Goal: Check status: Check status

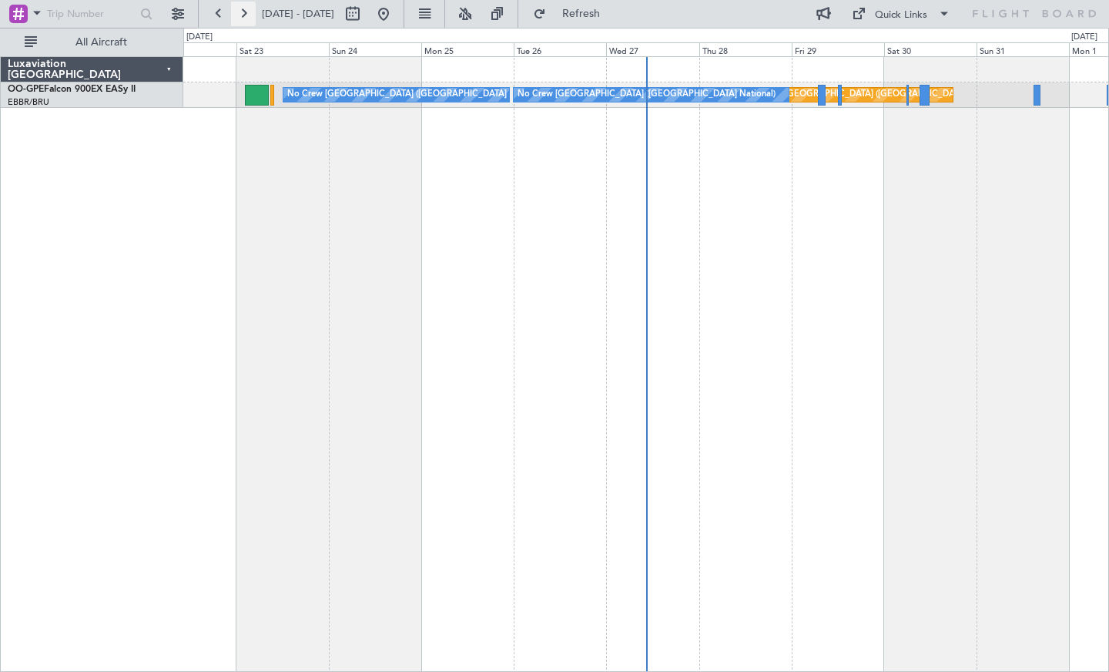
click at [243, 18] on button at bounding box center [243, 14] width 25 height 25
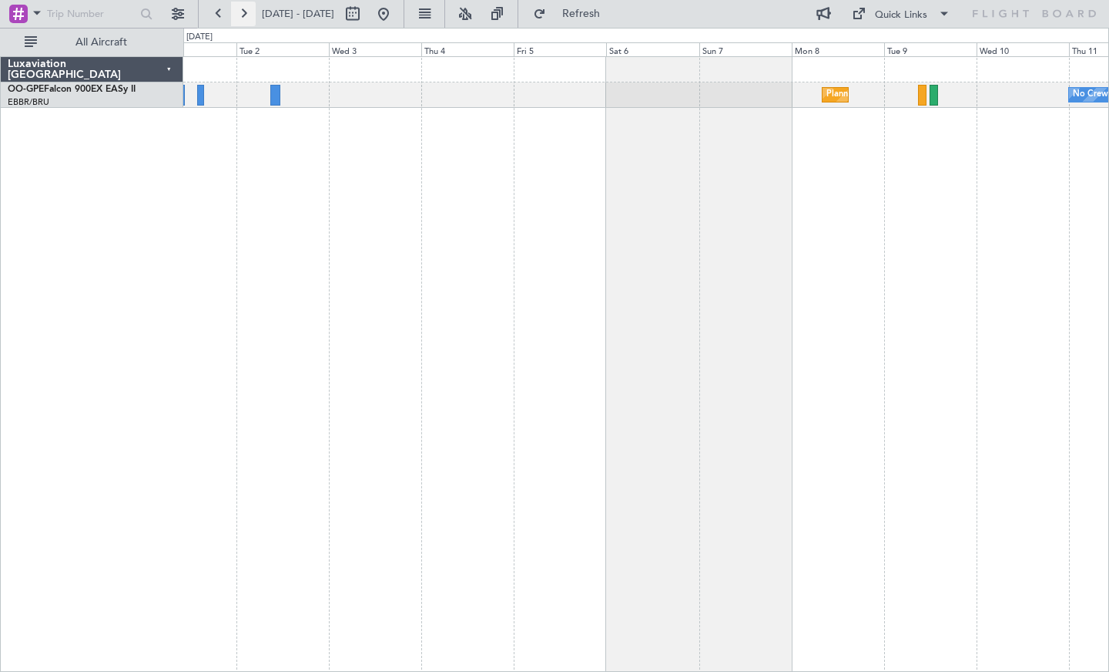
click at [252, 15] on button at bounding box center [243, 14] width 25 height 25
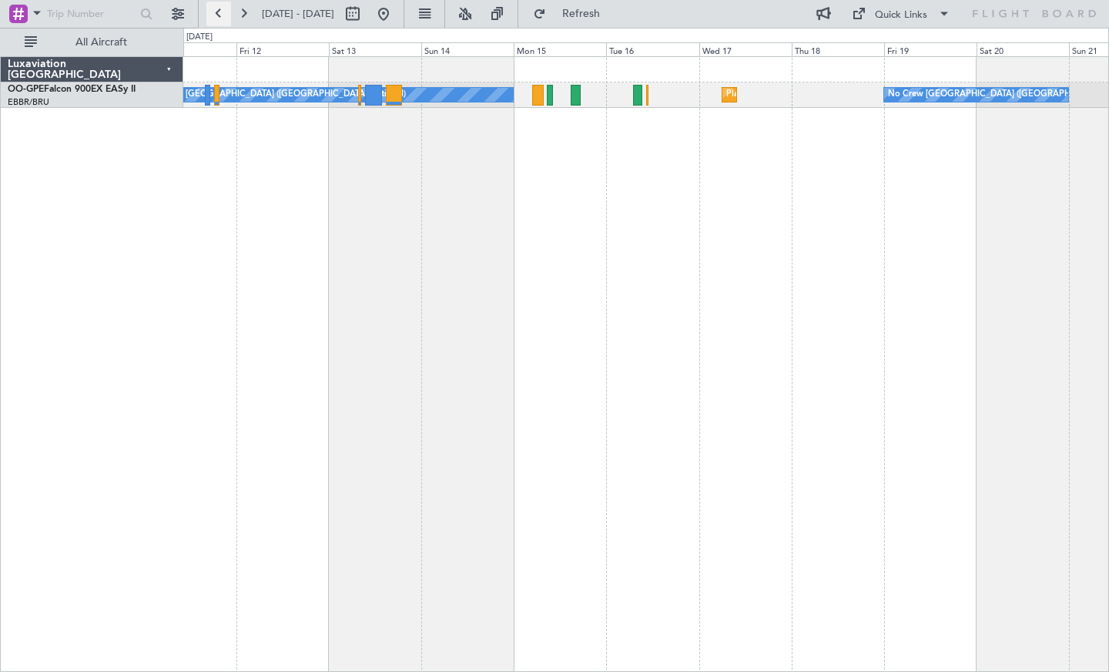
click at [210, 11] on button at bounding box center [218, 14] width 25 height 25
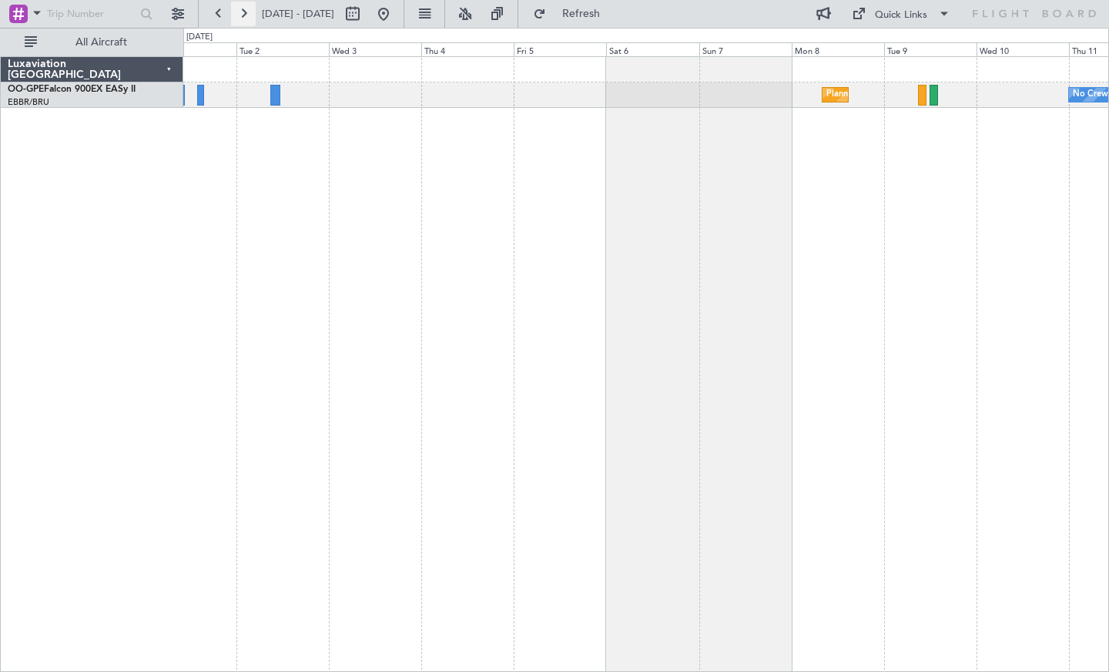
click at [246, 8] on button at bounding box center [243, 14] width 25 height 25
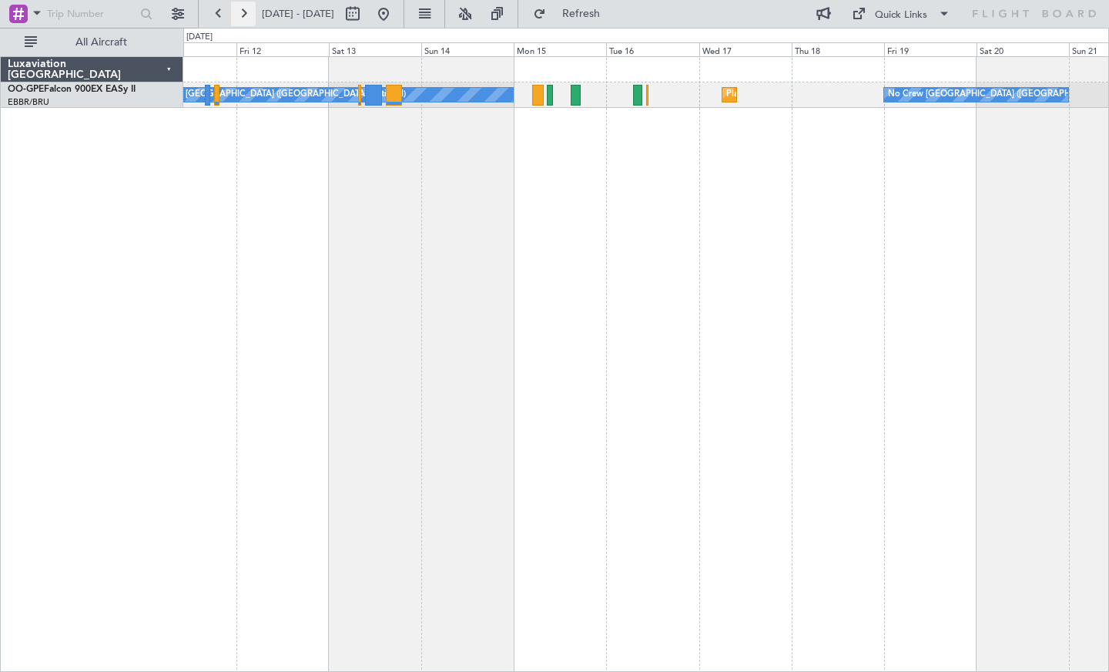
click at [247, 12] on button at bounding box center [243, 14] width 25 height 25
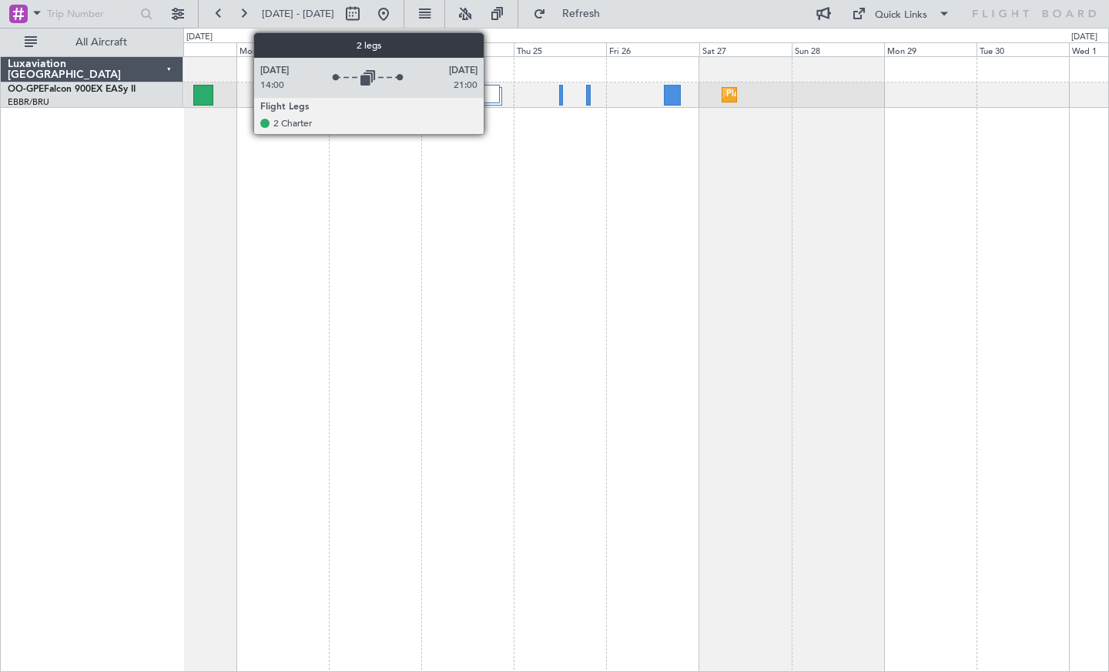
click at [491, 95] on div at bounding box center [486, 94] width 25 height 18
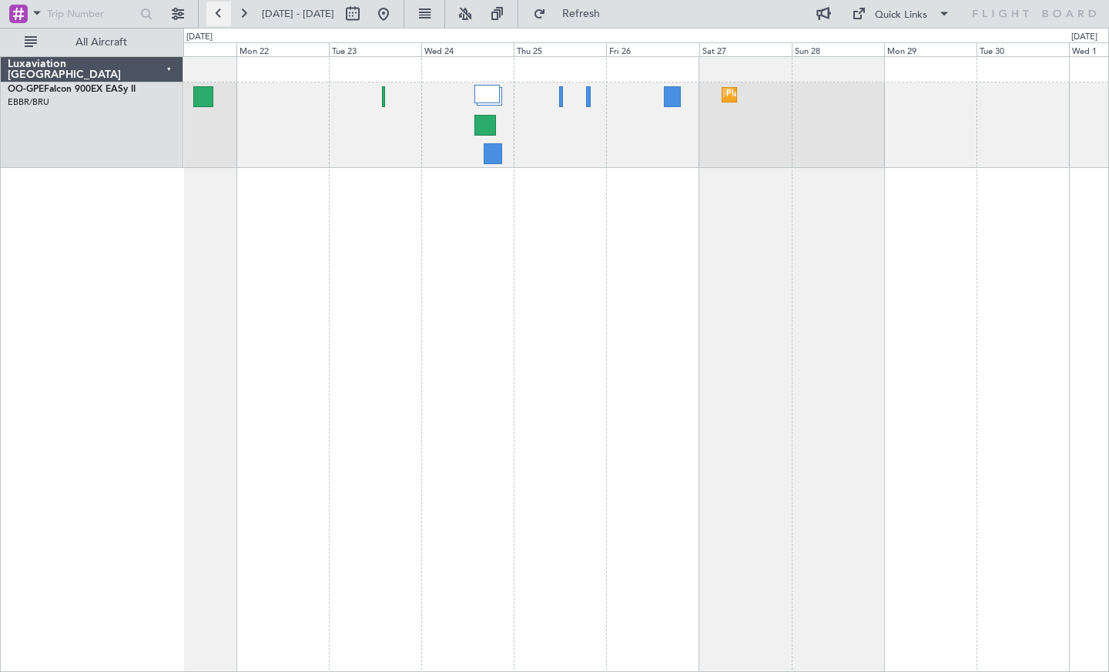
click at [226, 12] on button at bounding box center [218, 14] width 25 height 25
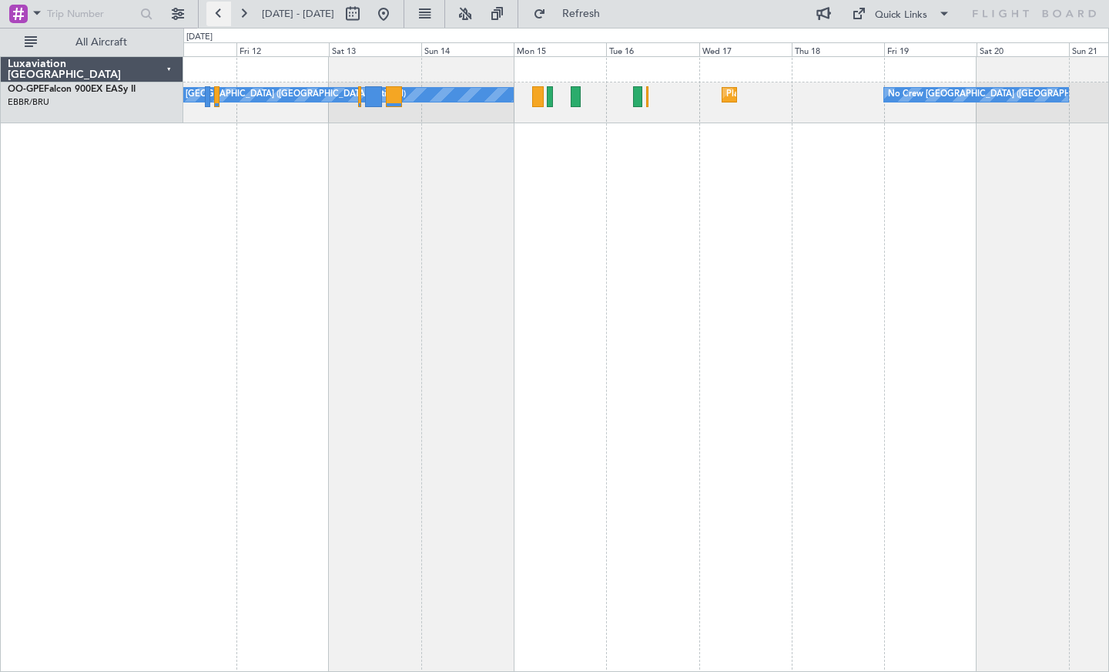
click at [219, 15] on button at bounding box center [218, 14] width 25 height 25
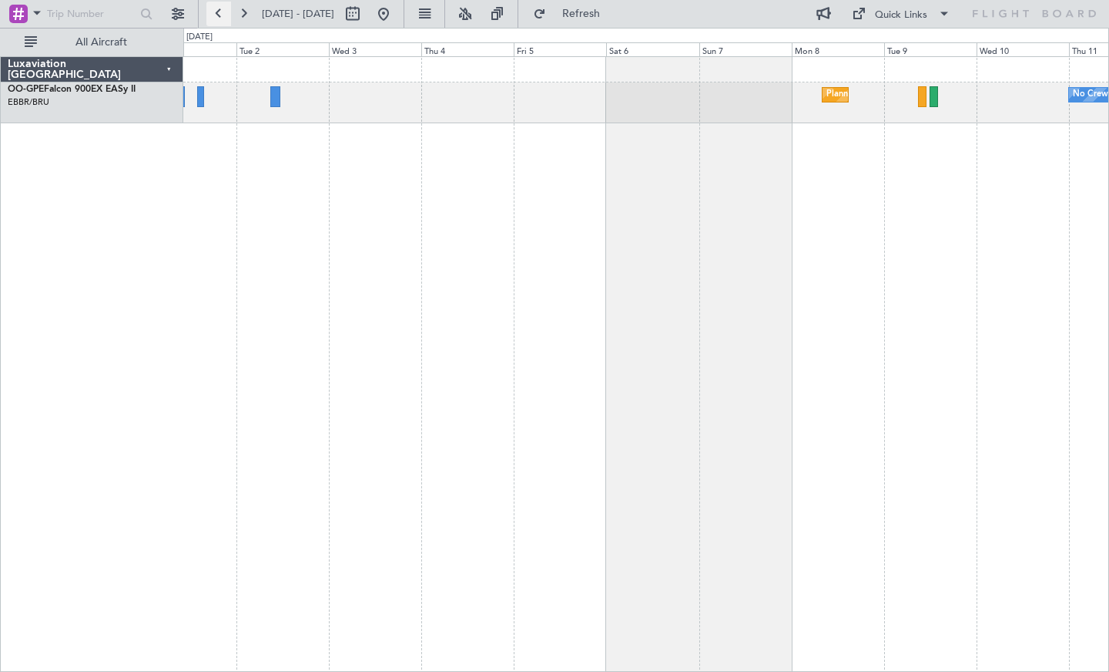
click at [216, 10] on button at bounding box center [218, 14] width 25 height 25
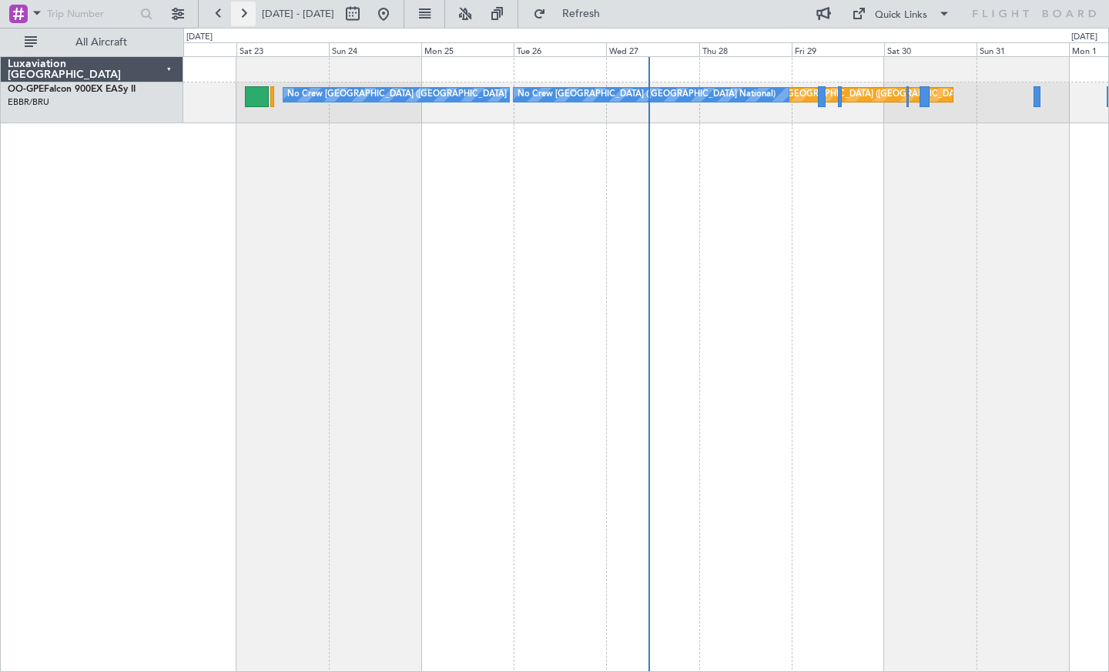
click at [246, 15] on button at bounding box center [243, 14] width 25 height 25
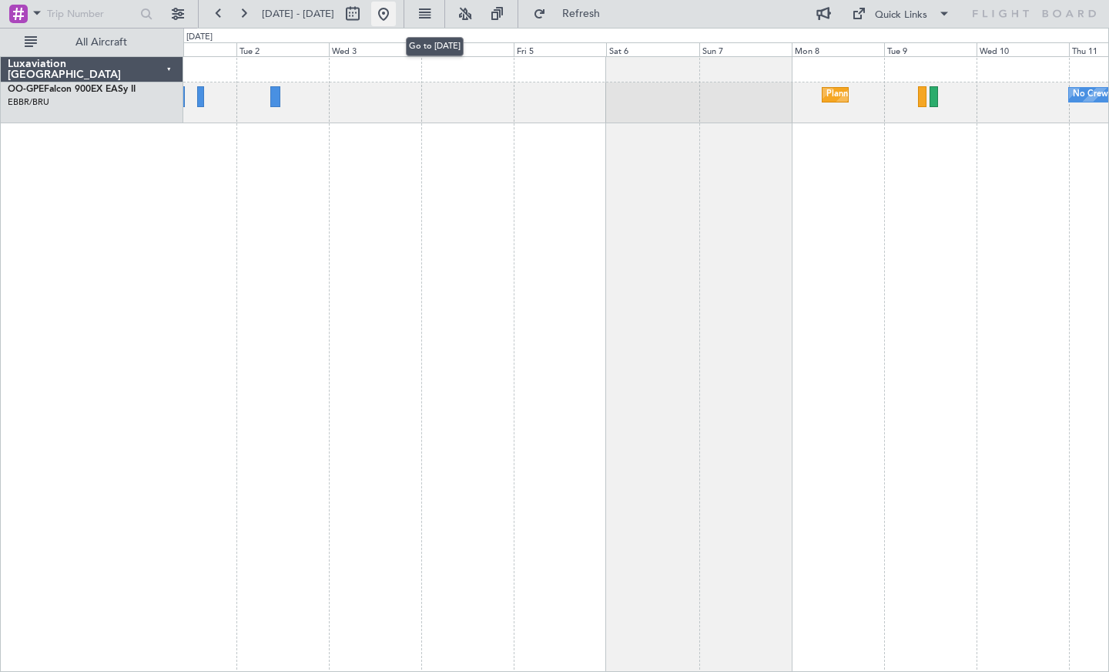
click at [396, 15] on button at bounding box center [383, 14] width 25 height 25
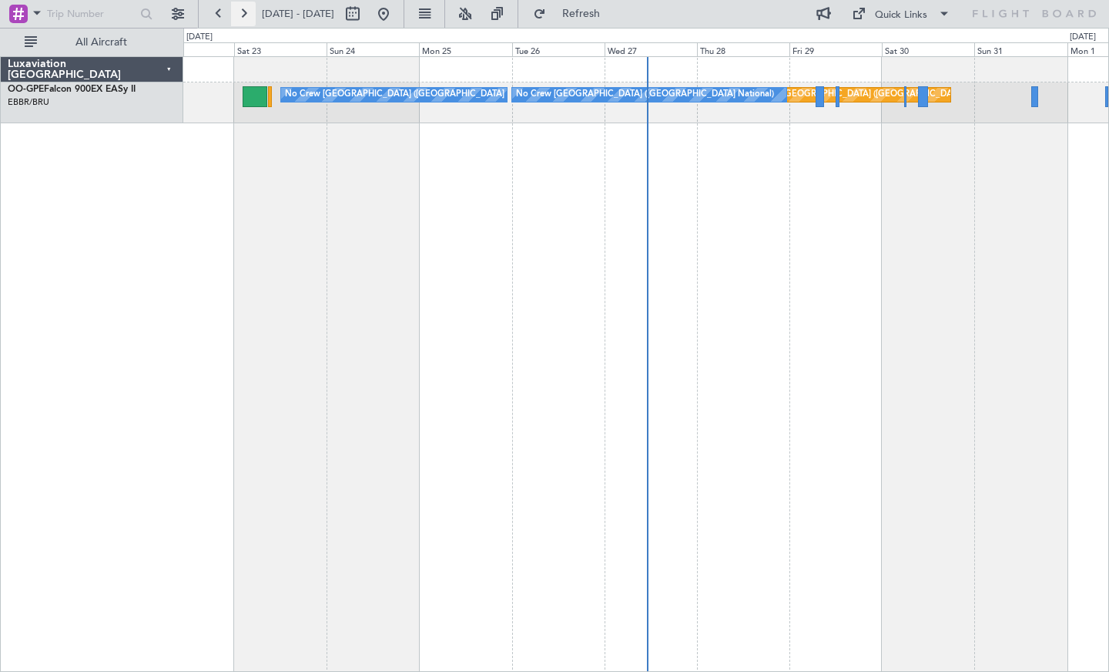
click at [247, 15] on button at bounding box center [243, 14] width 25 height 25
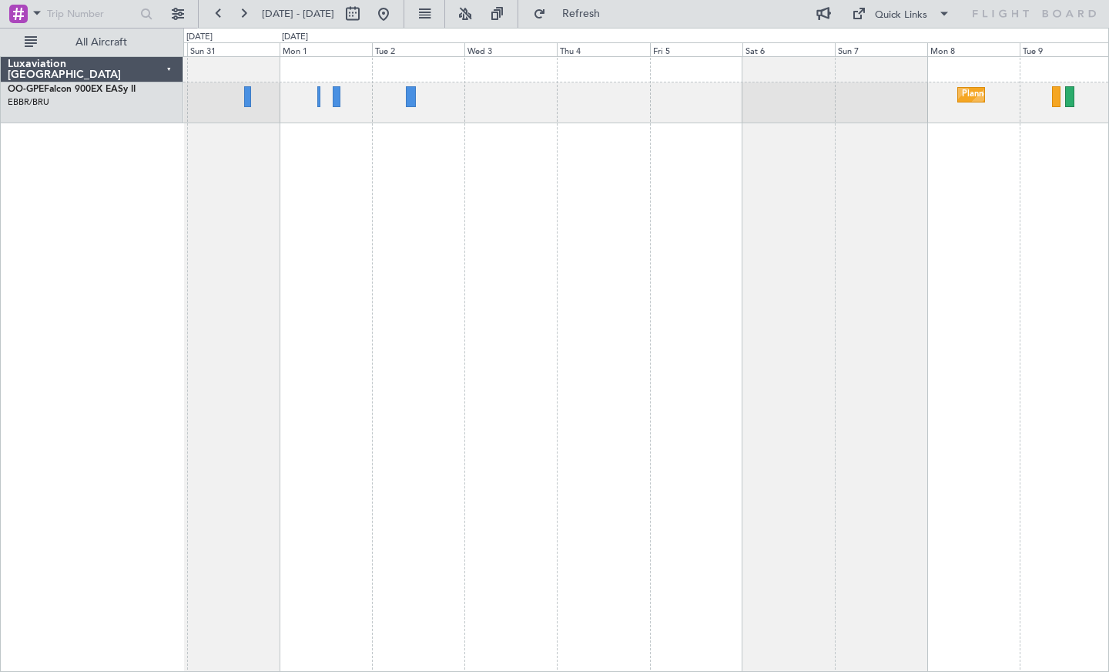
click at [400, 152] on div "Planned Maint [GEOGRAPHIC_DATA] ([GEOGRAPHIC_DATA] National) No Crew [GEOGRAPHI…" at bounding box center [646, 363] width 926 height 615
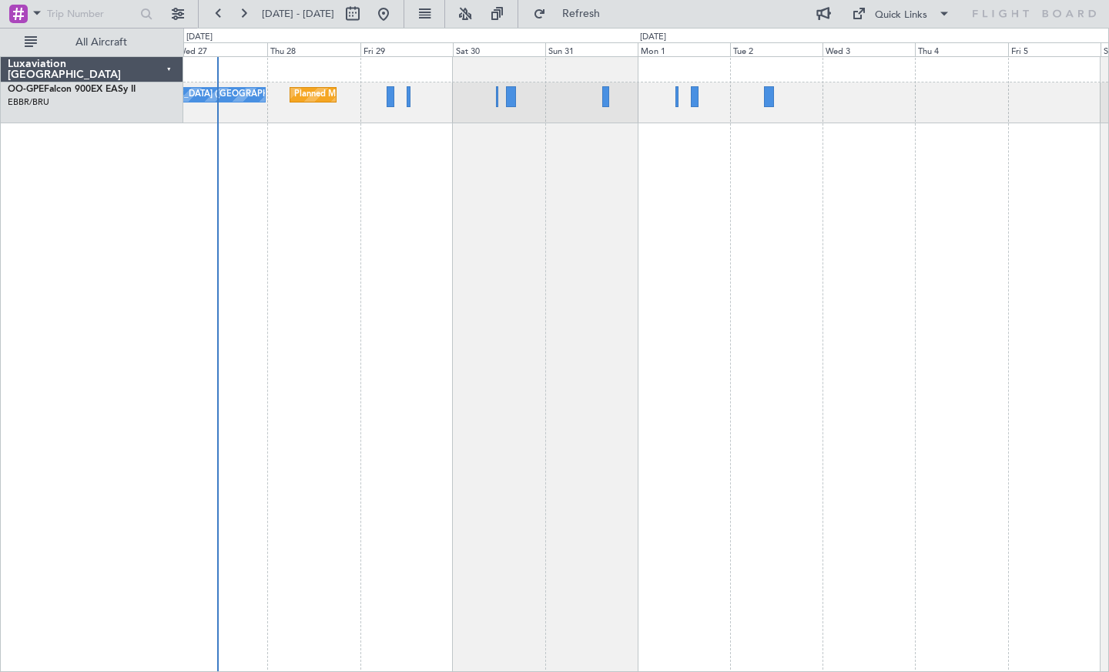
click at [640, 206] on div "Planned Maint [GEOGRAPHIC_DATA] ([GEOGRAPHIC_DATA] National) No Crew [GEOGRAPHI…" at bounding box center [646, 363] width 926 height 615
click at [250, 13] on button at bounding box center [243, 14] width 25 height 25
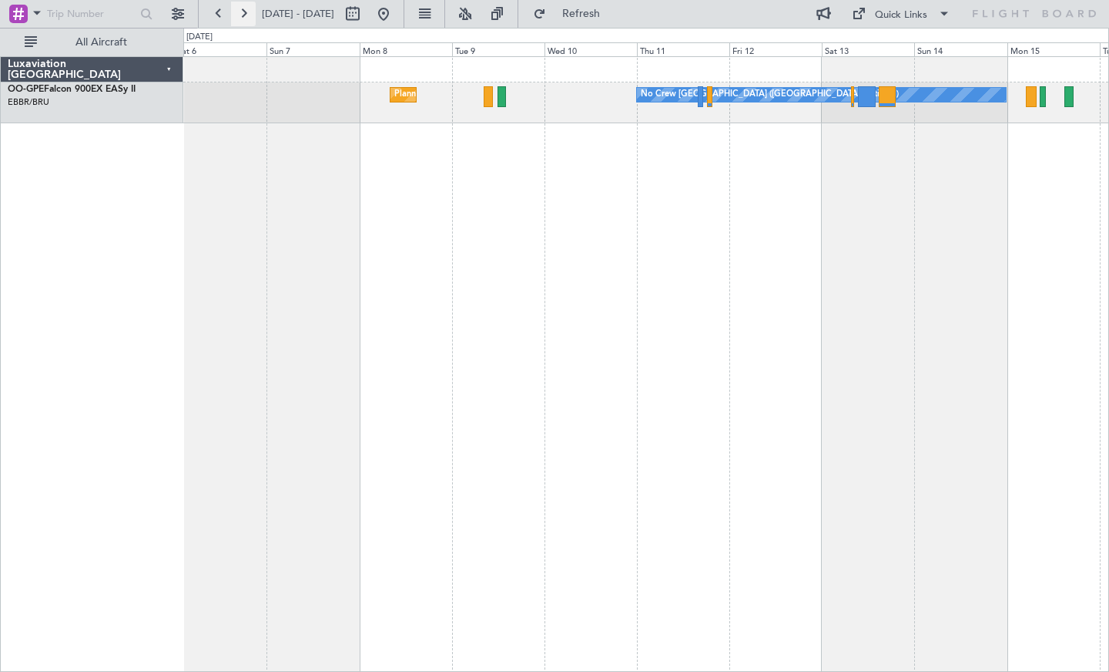
click at [245, 12] on button at bounding box center [243, 14] width 25 height 25
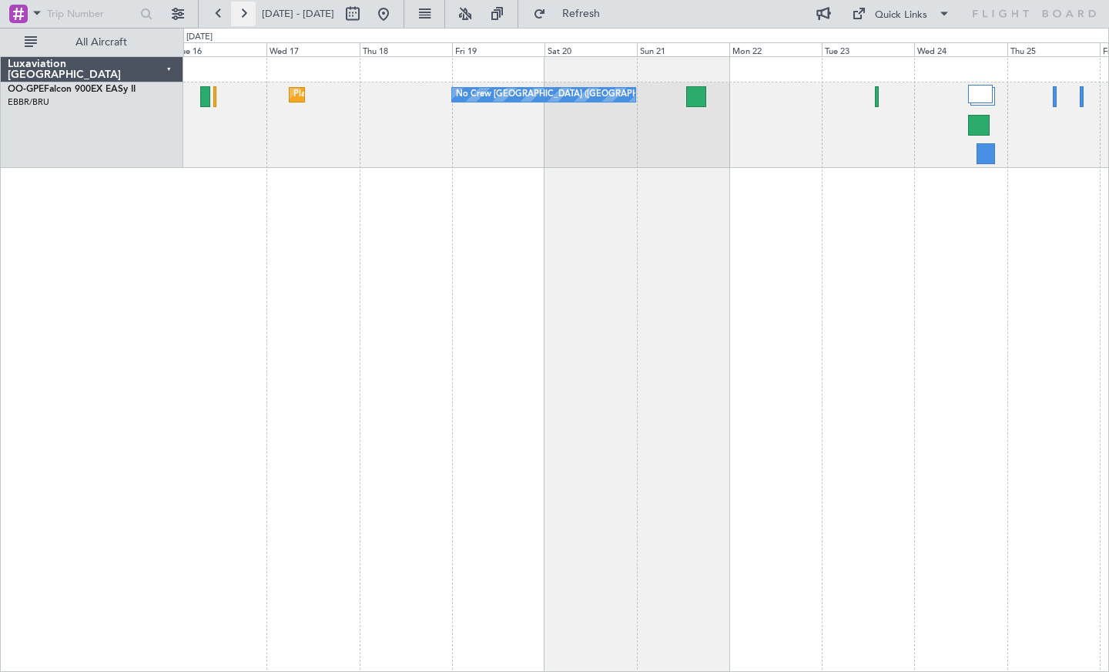
click at [239, 14] on button at bounding box center [243, 14] width 25 height 25
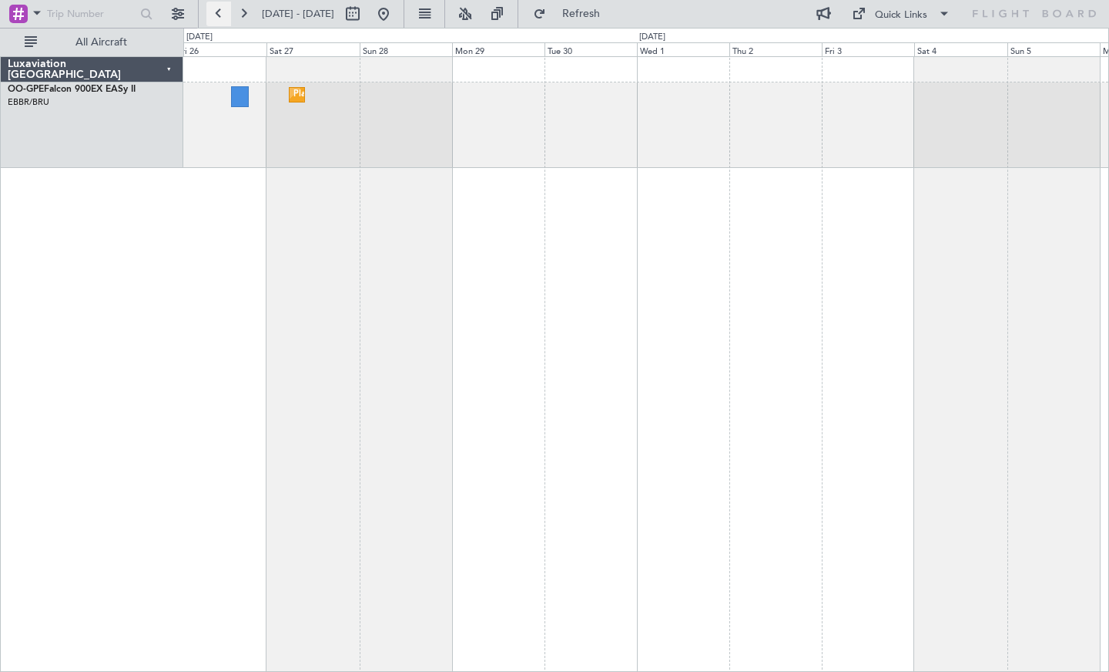
click at [220, 15] on button at bounding box center [218, 14] width 25 height 25
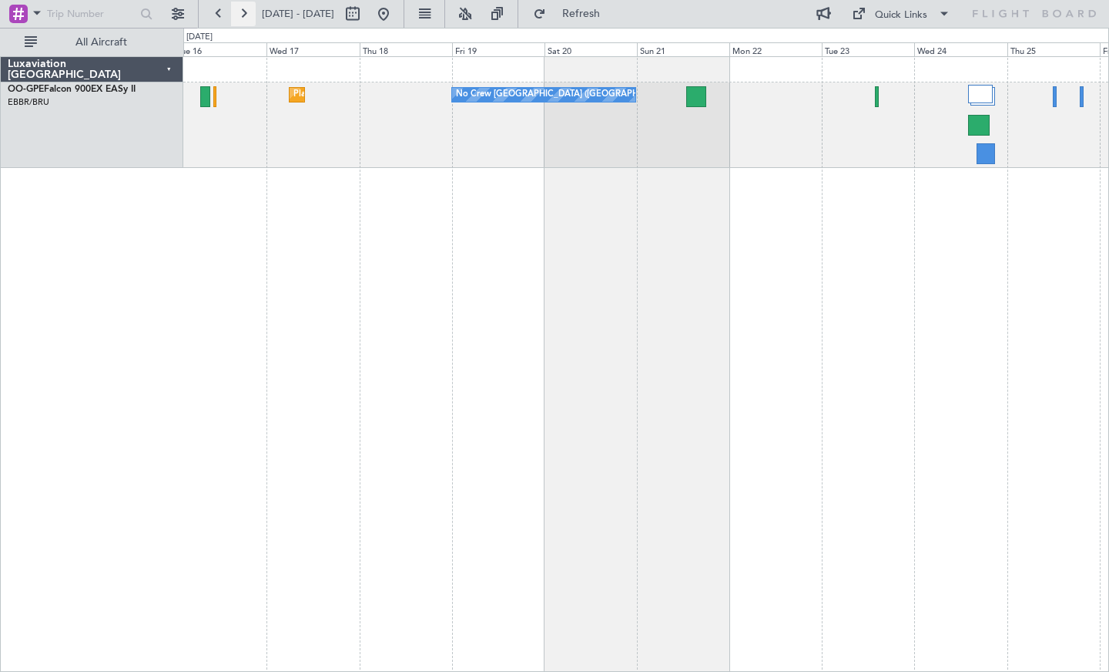
click at [243, 15] on button at bounding box center [243, 14] width 25 height 25
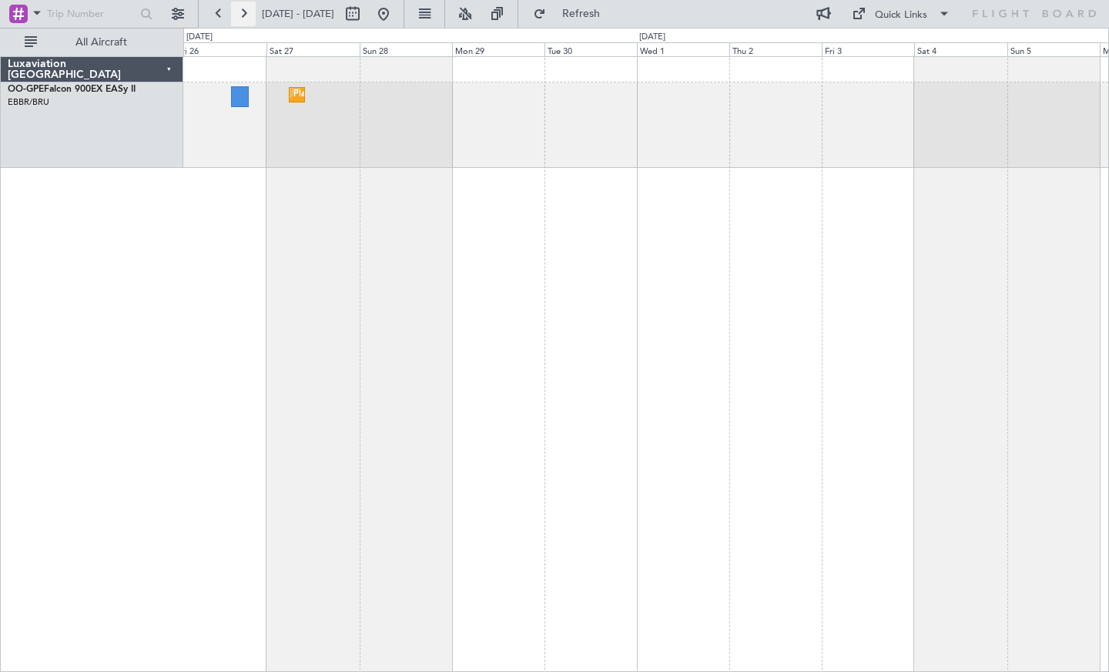
click at [243, 18] on button at bounding box center [243, 14] width 25 height 25
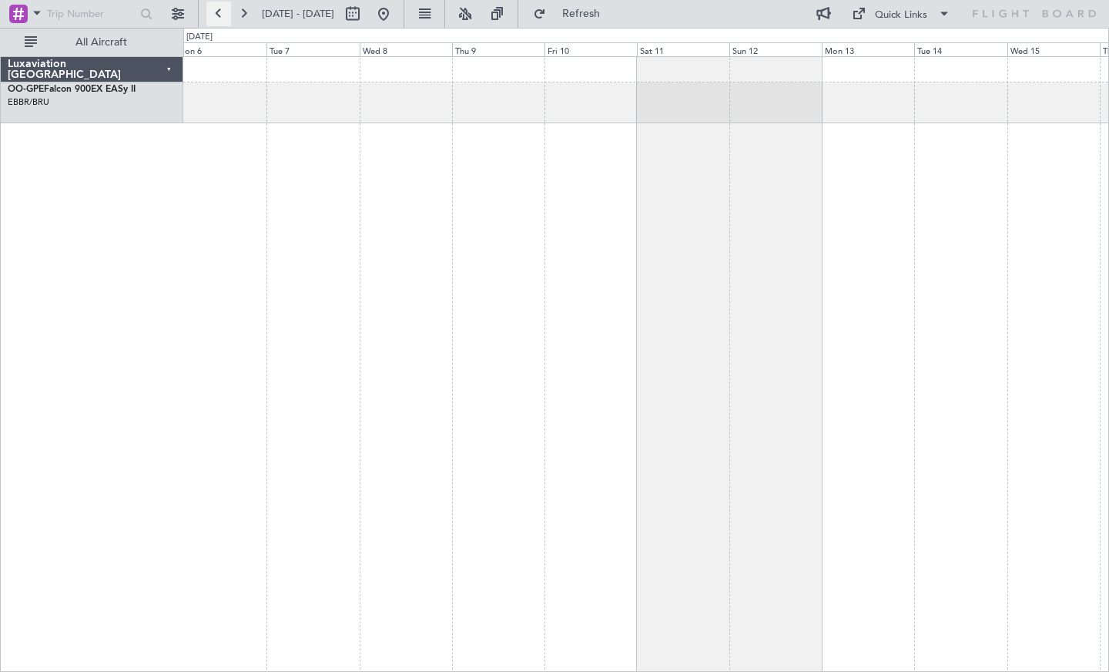
click at [217, 19] on button at bounding box center [218, 14] width 25 height 25
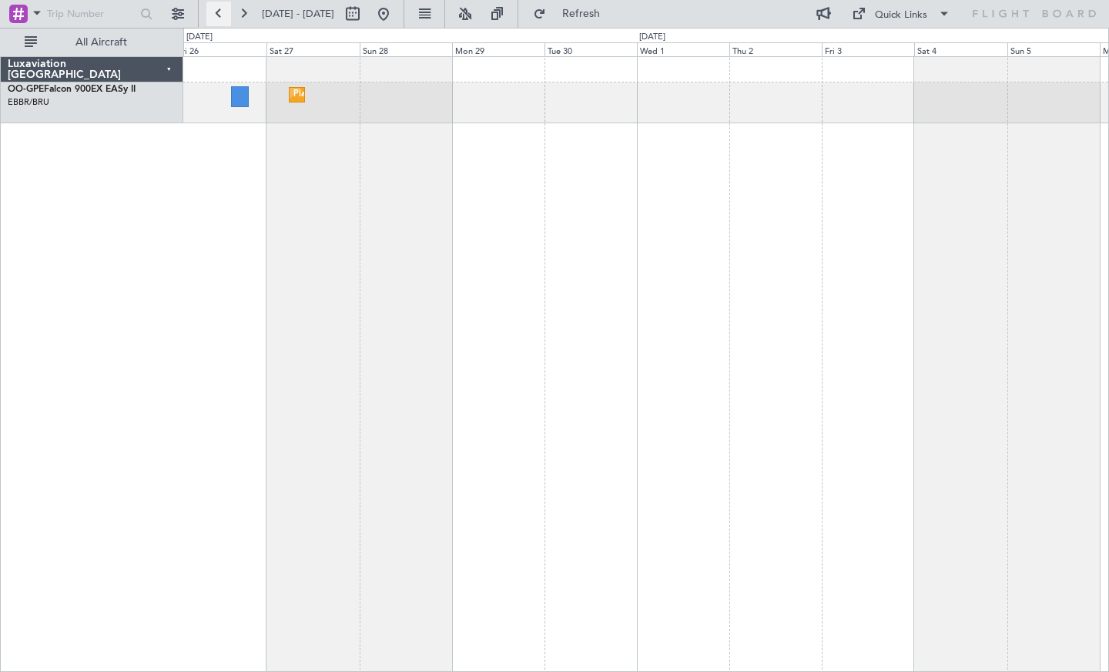
click at [217, 19] on button at bounding box center [218, 14] width 25 height 25
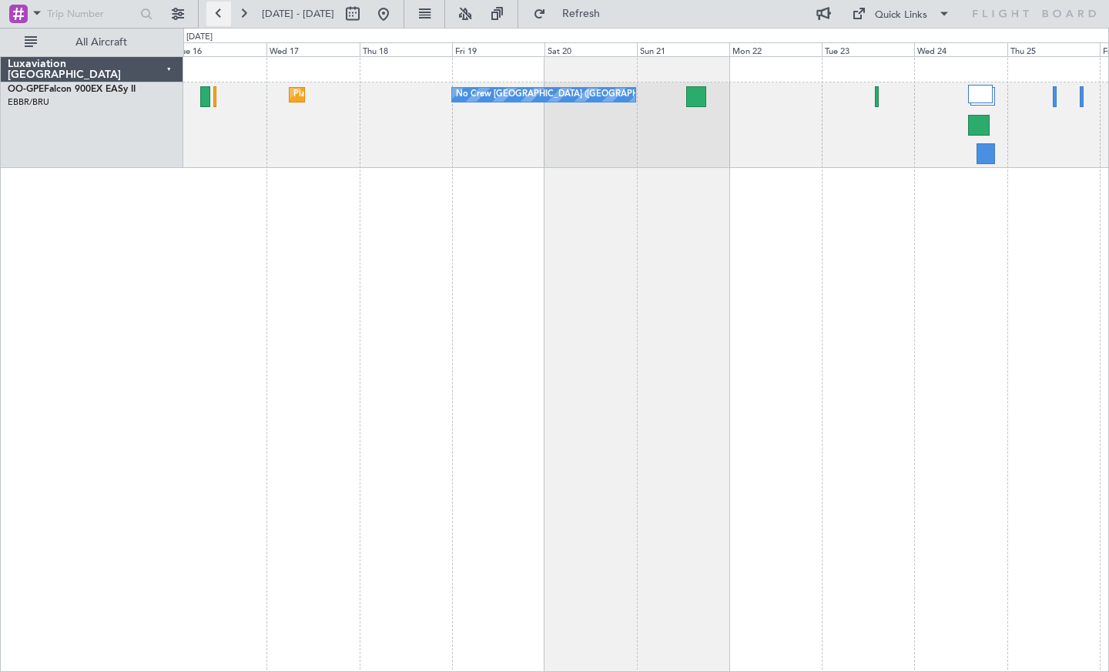
click at [217, 19] on button at bounding box center [218, 14] width 25 height 25
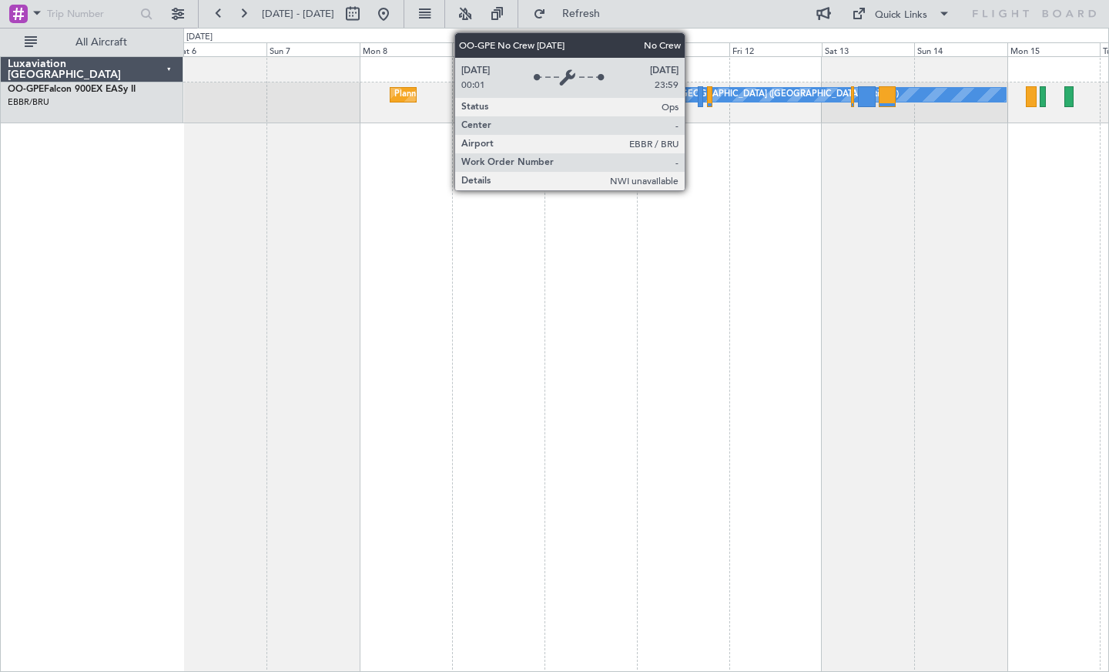
click at [692, 102] on div "No Crew [GEOGRAPHIC_DATA] ([GEOGRAPHIC_DATA] National)" at bounding box center [821, 94] width 370 height 15
